Goal: Transaction & Acquisition: Purchase product/service

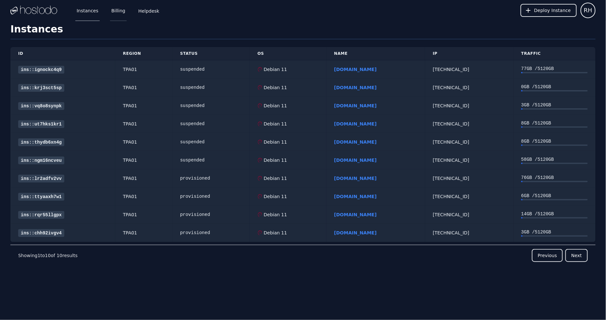
click at [114, 8] on link "Billing" at bounding box center [118, 10] width 17 height 21
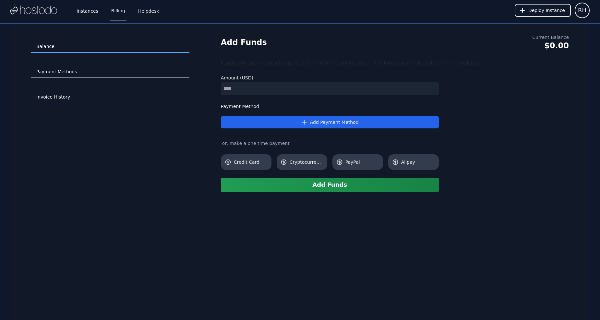
click at [60, 77] on link "Payment Methods" at bounding box center [110, 72] width 158 height 12
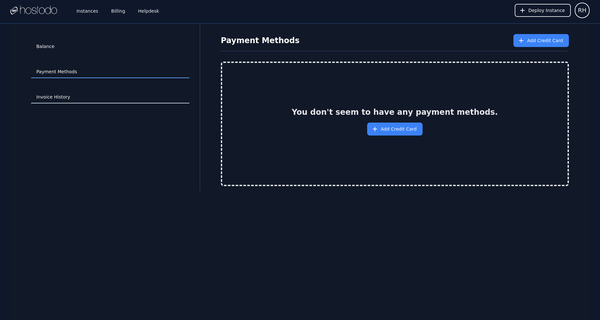
click at [49, 92] on link "Invoice History" at bounding box center [110, 97] width 158 height 12
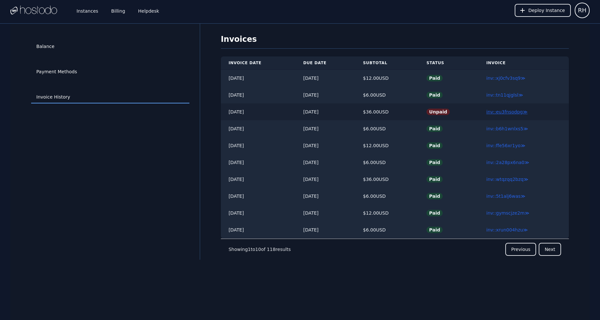
click at [502, 111] on link "inv::eu3fnsodpg ≫" at bounding box center [507, 111] width 41 height 5
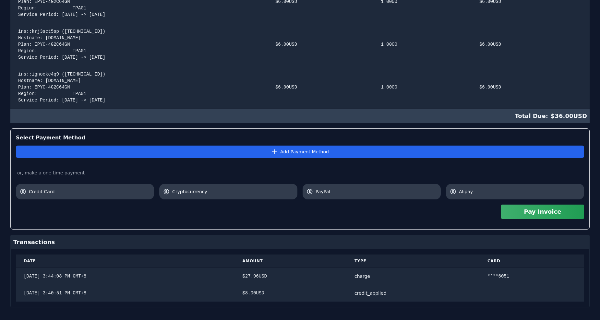
scroll to position [311, 0]
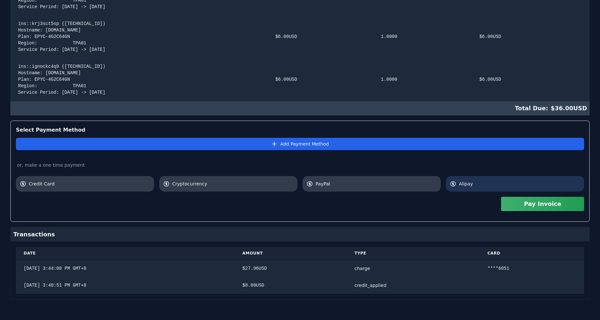
click at [479, 183] on span "Alipay" at bounding box center [519, 184] width 121 height 6
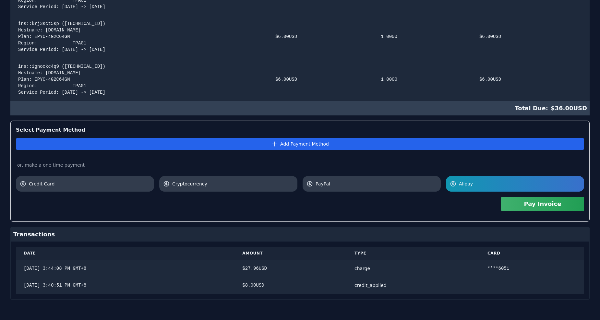
click at [525, 208] on button "Pay Invoice" at bounding box center [542, 204] width 83 height 14
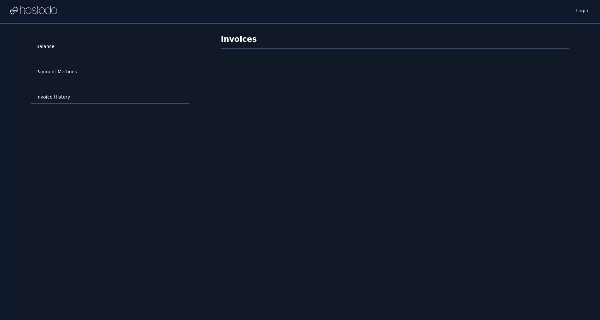
click at [61, 96] on link "Invoice History" at bounding box center [110, 97] width 158 height 12
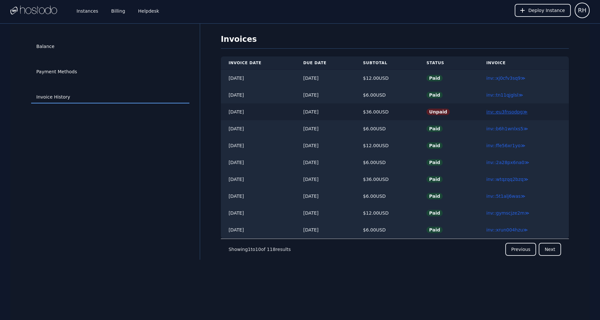
click at [503, 112] on link "inv::eu3fnsodpg ≫" at bounding box center [507, 111] width 41 height 5
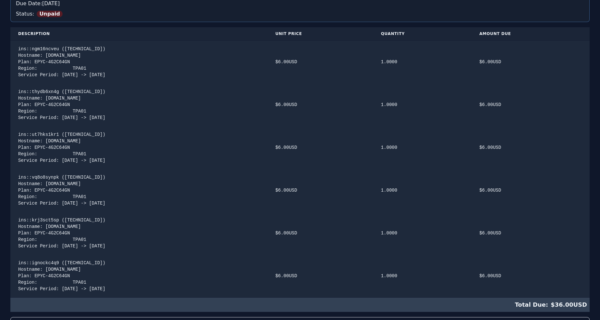
scroll to position [311, 0]
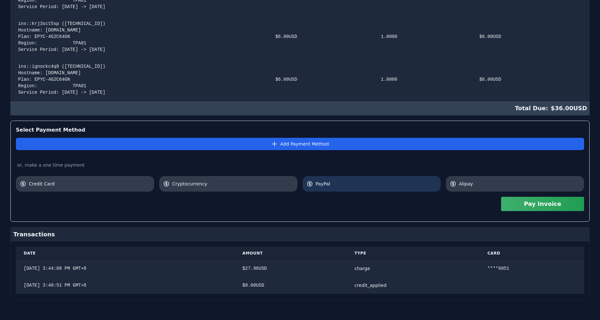
click at [323, 177] on link "PayPal" at bounding box center [372, 184] width 138 height 16
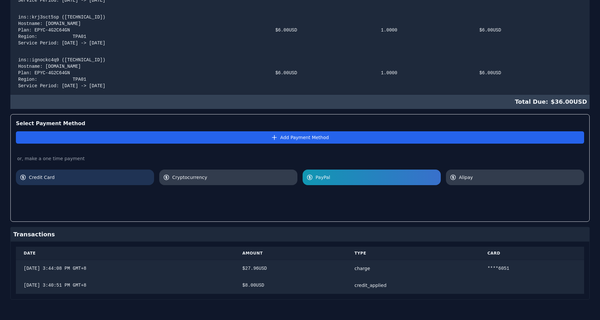
click at [79, 177] on span "Credit Card" at bounding box center [89, 177] width 121 height 6
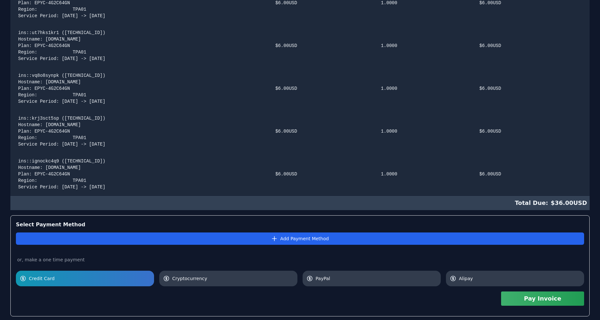
scroll to position [72, 0]
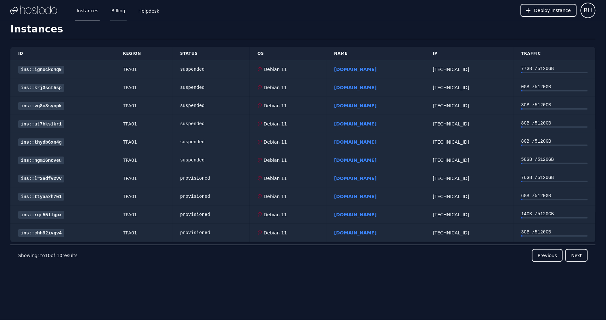
click at [118, 9] on link "Billing" at bounding box center [118, 10] width 17 height 21
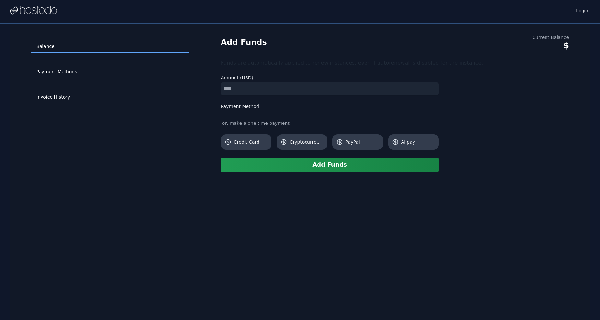
click at [57, 92] on link "Invoice History" at bounding box center [110, 97] width 158 height 12
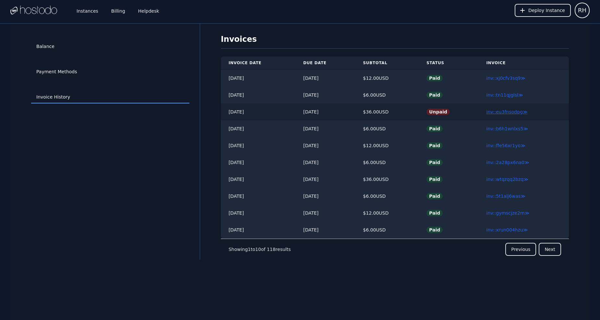
click at [497, 111] on link "inv::eu3fnsodpg ≫" at bounding box center [507, 111] width 41 height 5
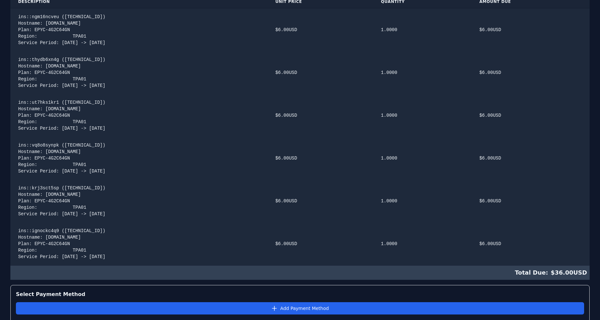
scroll to position [311, 0]
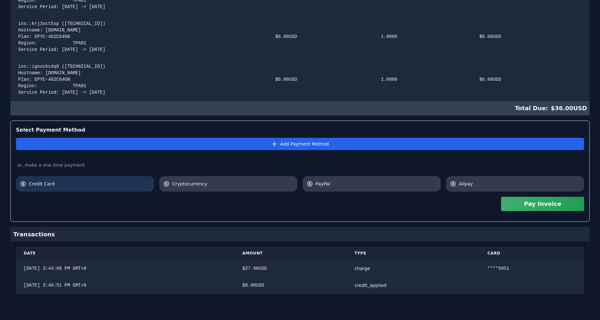
click at [86, 181] on span "Credit Card" at bounding box center [89, 184] width 121 height 6
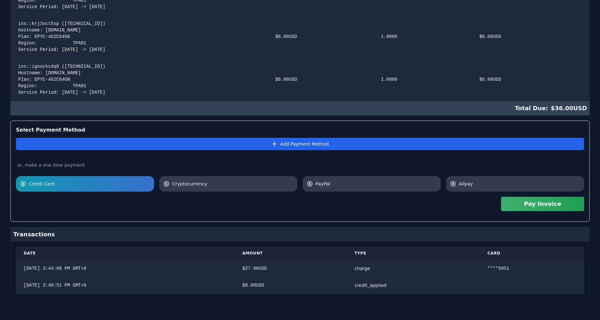
click at [541, 208] on button "Pay Invoice" at bounding box center [542, 204] width 83 height 14
click at [513, 208] on button "Pay Invoice" at bounding box center [542, 204] width 83 height 14
click at [514, 206] on button "Pay Invoice" at bounding box center [542, 204] width 83 height 14
click at [179, 184] on span "Cryptocurrency" at bounding box center [232, 184] width 121 height 6
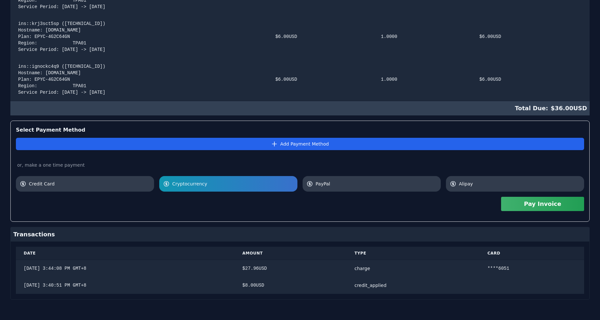
click at [523, 202] on button "Pay Invoice" at bounding box center [542, 204] width 83 height 14
click at [329, 178] on link "PayPal" at bounding box center [372, 184] width 138 height 16
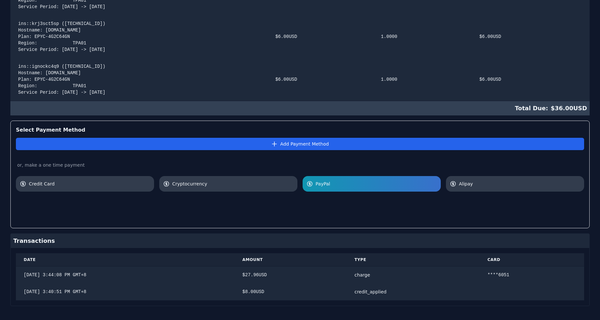
click at [544, 196] on div at bounding box center [300, 207] width 569 height 31
click at [231, 189] on link "Cryptocurrency" at bounding box center [228, 184] width 138 height 16
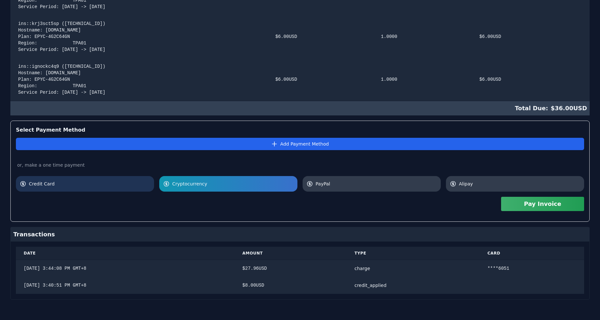
click at [116, 187] on span "Credit Card" at bounding box center [89, 184] width 121 height 6
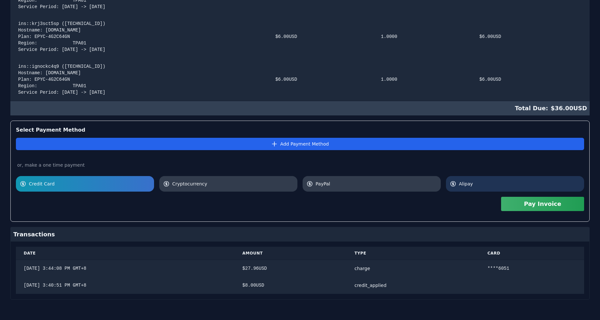
click at [490, 182] on span "Alipay" at bounding box center [519, 184] width 121 height 6
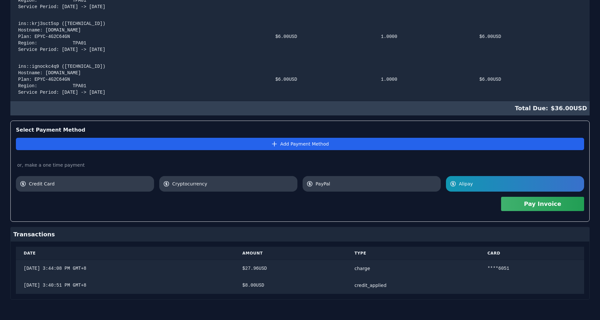
click at [514, 200] on button "Pay Invoice" at bounding box center [542, 204] width 83 height 14
click at [518, 200] on button "Pay Invoice" at bounding box center [542, 204] width 83 height 14
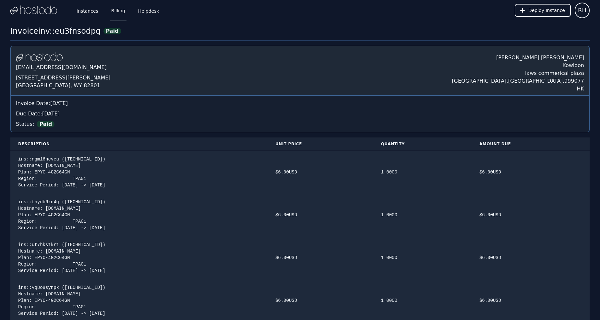
click at [123, 14] on link "Billing" at bounding box center [118, 10] width 17 height 21
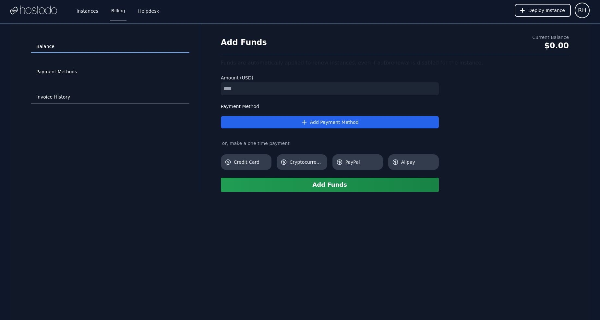
click at [56, 97] on link "Invoice History" at bounding box center [110, 97] width 158 height 12
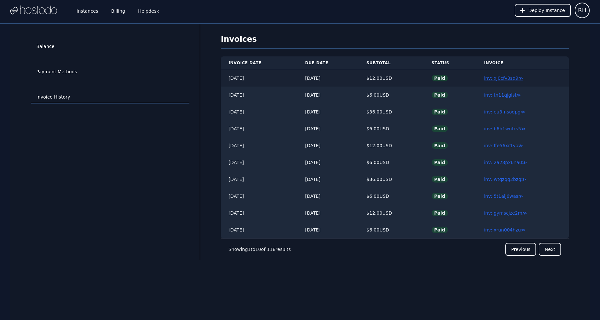
click at [510, 80] on link "inv::xj0cfv3sq9 ≫" at bounding box center [503, 78] width 39 height 5
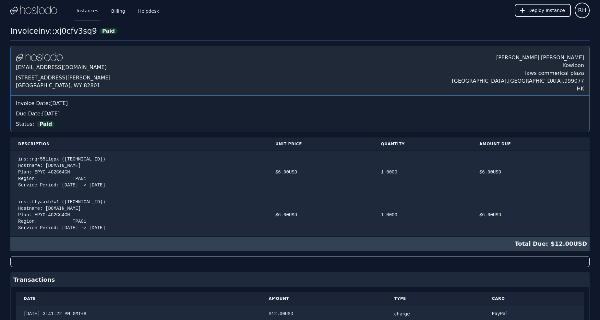
click at [92, 13] on link "Instances" at bounding box center [87, 10] width 24 height 21
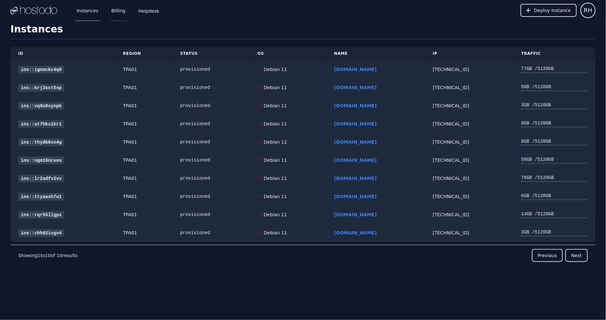
click at [122, 14] on link "Billing" at bounding box center [118, 10] width 17 height 21
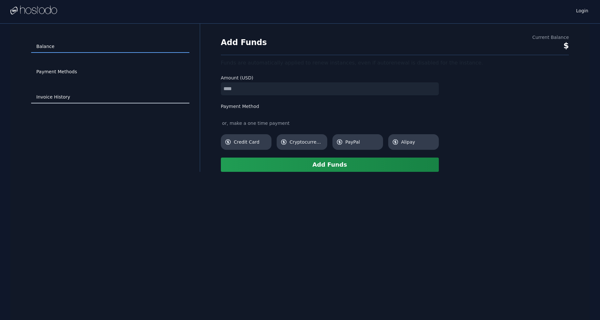
click at [74, 98] on link "Invoice History" at bounding box center [110, 97] width 158 height 12
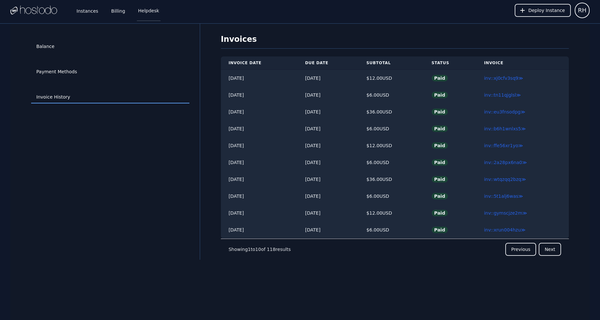
click at [148, 10] on link "Helpdesk" at bounding box center [149, 10] width 24 height 21
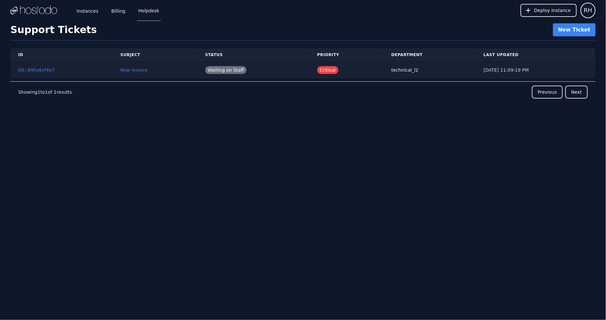
drag, startPoint x: 402, startPoint y: 72, endPoint x: 271, endPoint y: 75, distance: 131.1
click at [401, 72] on div "technical_l2" at bounding box center [429, 70] width 77 height 6
click at [35, 68] on link "tkt::94hv6vf4o7" at bounding box center [36, 69] width 36 height 5
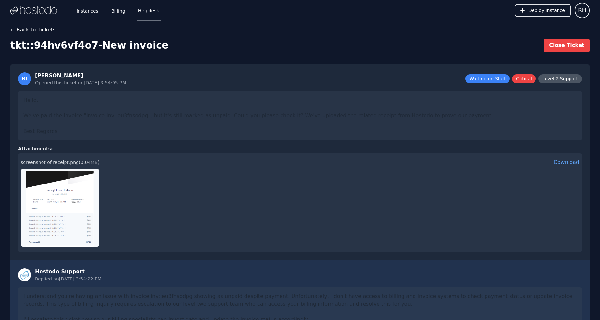
click at [12, 27] on button "← Back to Tickets" at bounding box center [32, 30] width 45 height 8
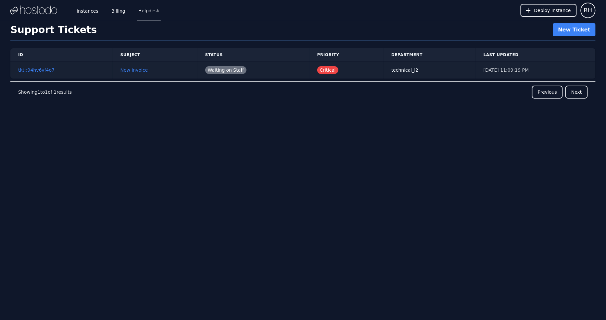
click at [36, 68] on td "tkt::94hv6vf4o7" at bounding box center [61, 70] width 102 height 17
click at [36, 69] on link "tkt::94hv6vf4o7" at bounding box center [36, 69] width 36 height 5
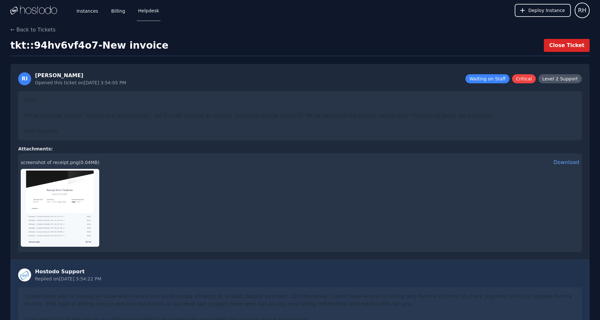
click at [560, 45] on button "Close Ticket" at bounding box center [567, 45] width 46 height 13
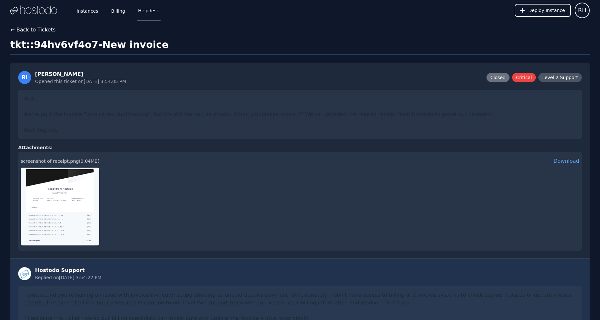
click at [47, 26] on button "← Back to Tickets" at bounding box center [32, 30] width 45 height 8
